Goal: Task Accomplishment & Management: Manage account settings

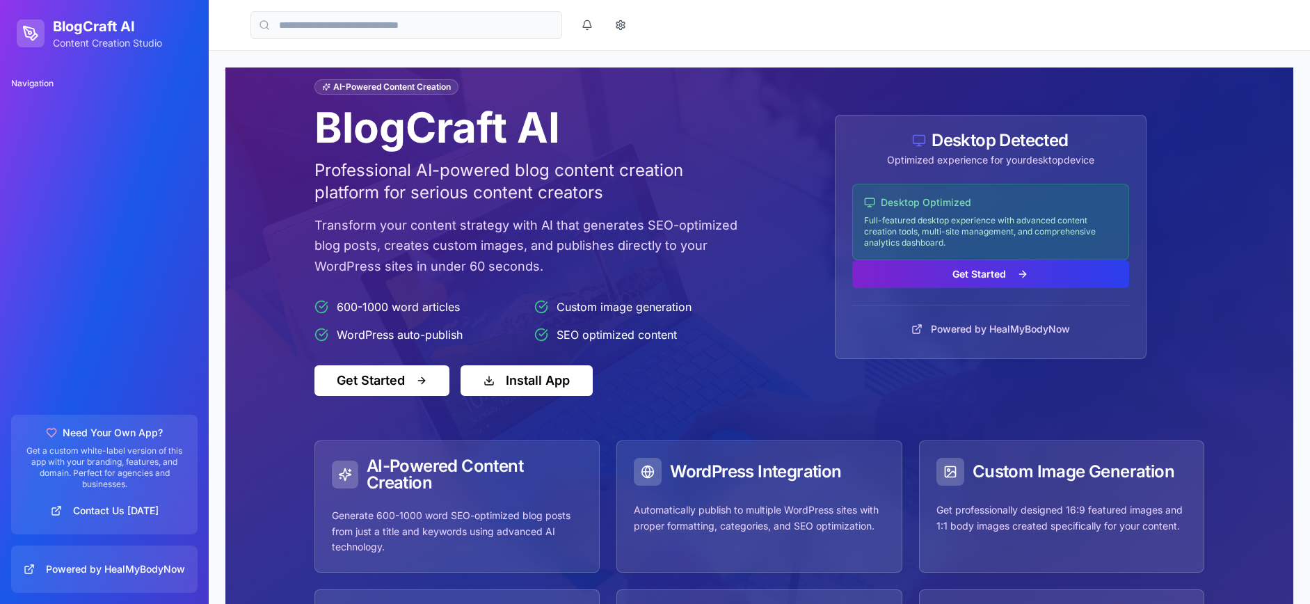
click at [964, 274] on button "Get Started" at bounding box center [990, 274] width 277 height 28
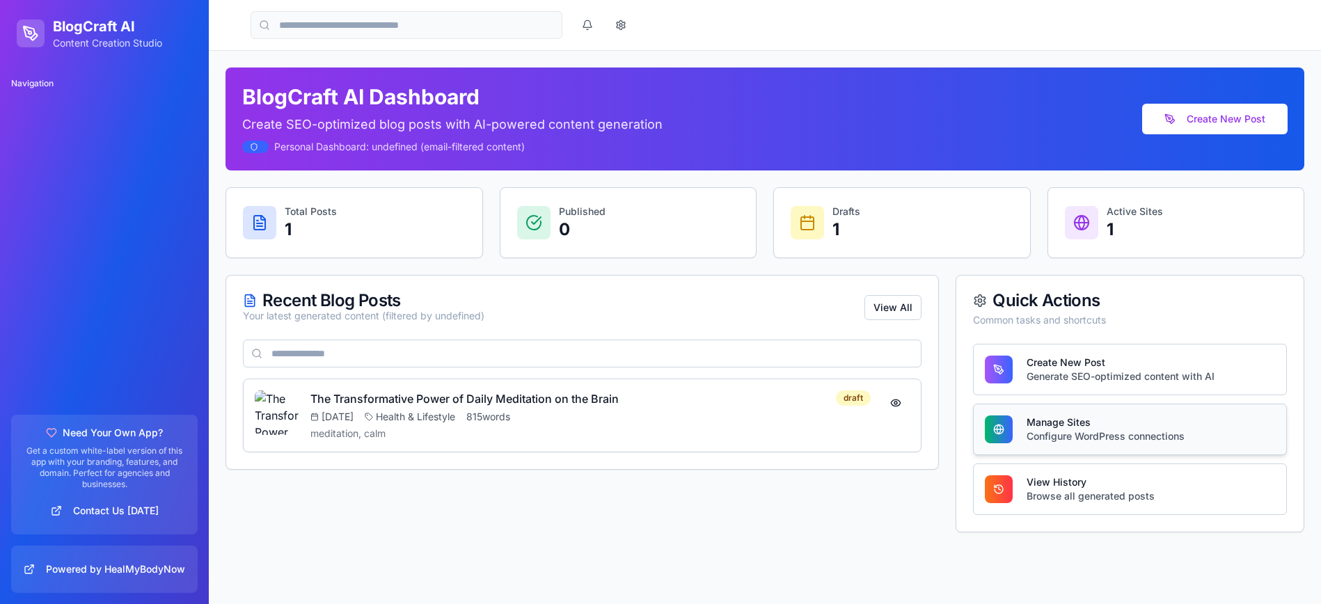
click at [1056, 420] on div "Manage Sites" at bounding box center [1105, 422] width 158 height 14
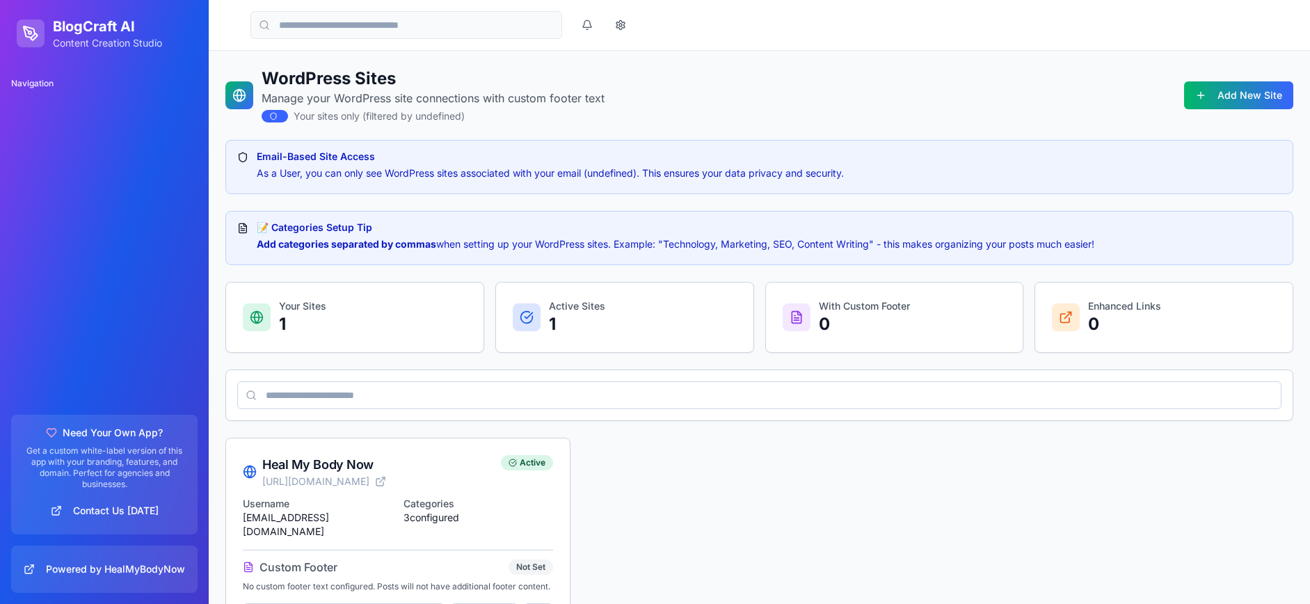
scroll to position [56, 0]
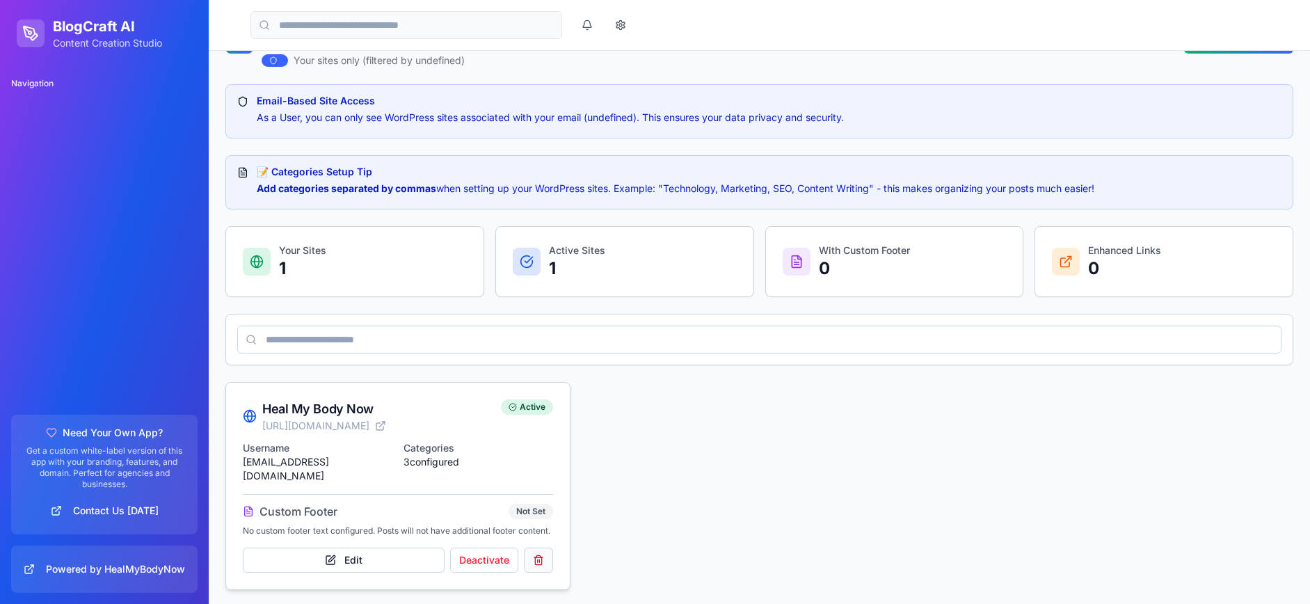
click at [540, 556] on button at bounding box center [538, 560] width 29 height 25
